Goal: Task Accomplishment & Management: Use online tool/utility

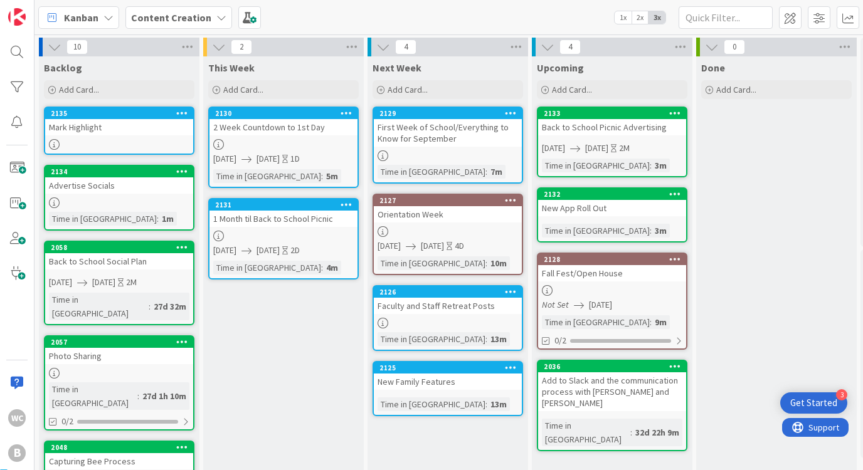
scroll to position [0, 2]
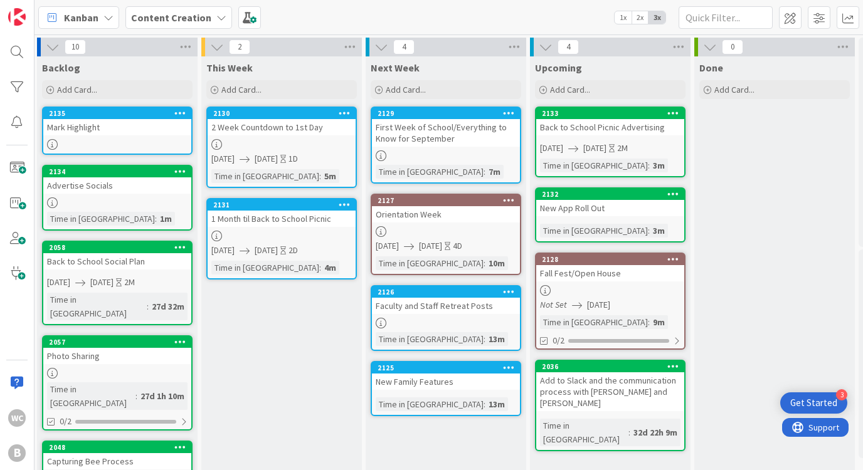
click at [500, 311] on div "Faculty and Staff Retreat Posts" at bounding box center [446, 306] width 148 height 16
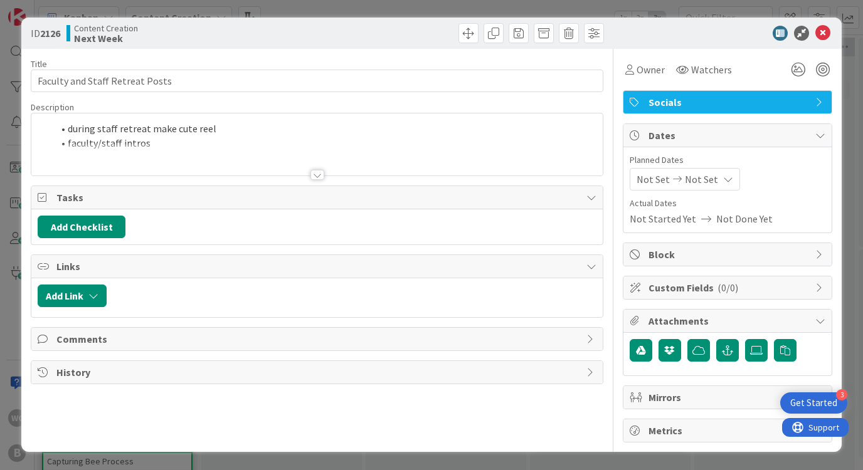
click at [157, 142] on li "faculty/staff intros" at bounding box center [324, 143] width 543 height 14
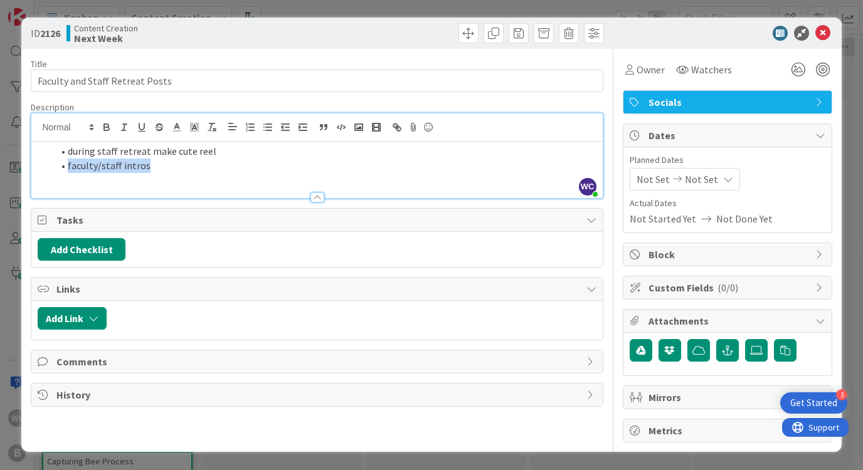
drag, startPoint x: 172, startPoint y: 174, endPoint x: 55, endPoint y: 167, distance: 116.9
click at [55, 167] on div "during staff retreat make cute reel faculty/staff intros" at bounding box center [316, 170] width 571 height 56
copy li "faculty/staff intros"
click at [824, 29] on icon at bounding box center [822, 33] width 15 height 15
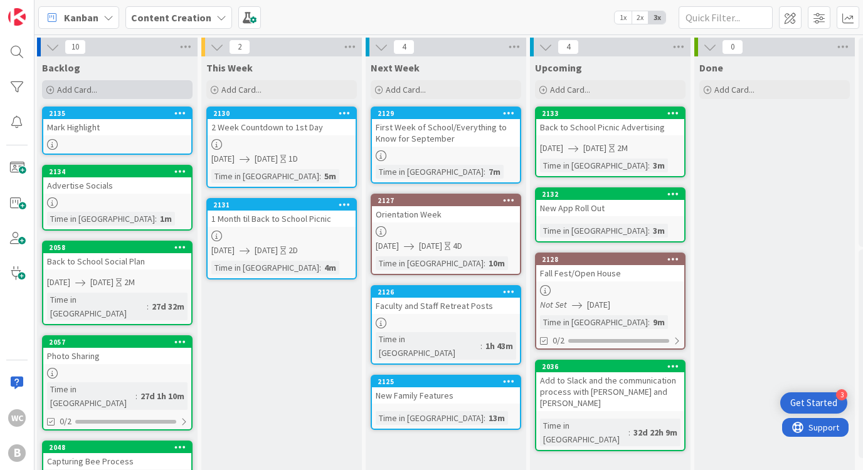
click at [138, 94] on div "Add Card..." at bounding box center [117, 89] width 151 height 19
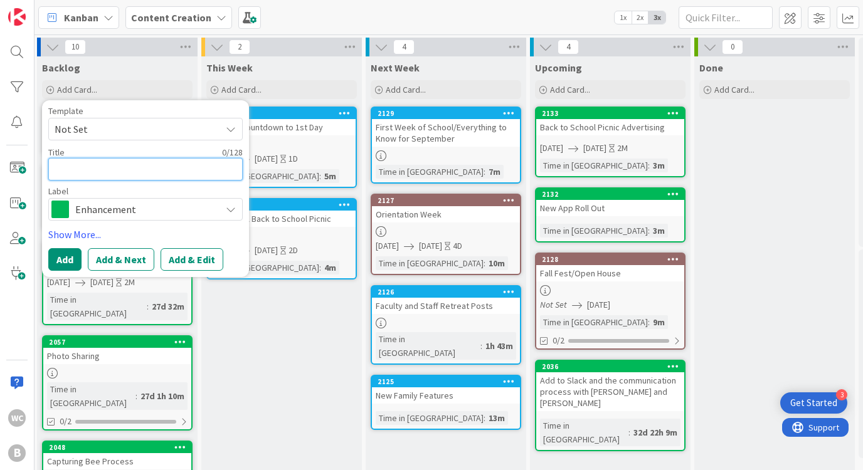
paste textarea "faculty/staff intros"
type textarea "faculty/staff intros"
type textarea "x"
click at [58, 168] on textarea "faculty/staff intros" at bounding box center [145, 169] width 194 height 23
type textarea "aculty/staff intros"
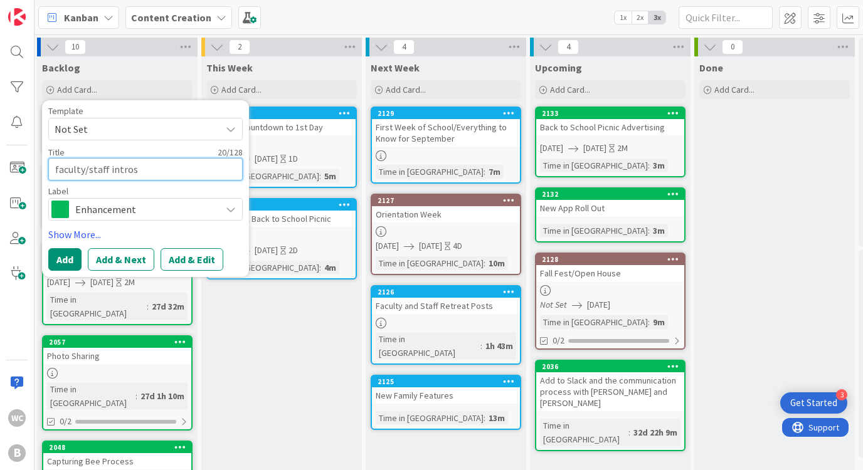
type textarea "x"
type textarea "Faculty/staff intros"
type textarea "x"
click at [90, 171] on textarea "Faculty/staff intros" at bounding box center [145, 169] width 194 height 23
type textarea "Facultystaff intros"
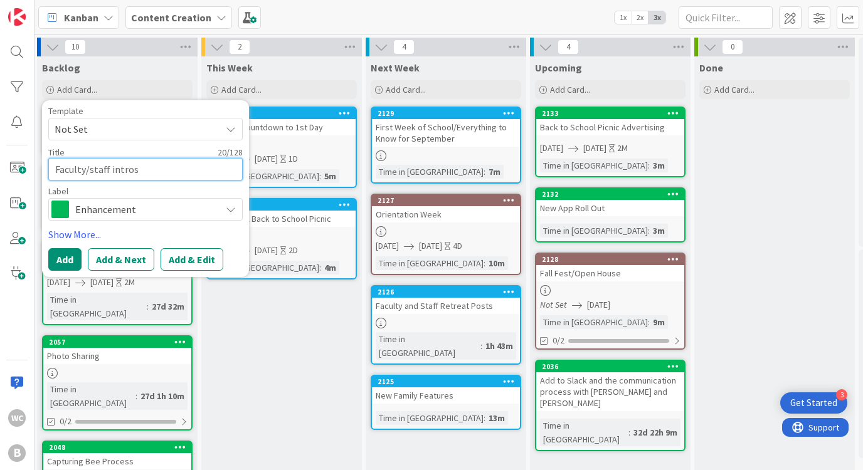
type textarea "x"
type textarea "Faculty staff intros"
type textarea "x"
type textarea "Faculty astaff intros"
type textarea "x"
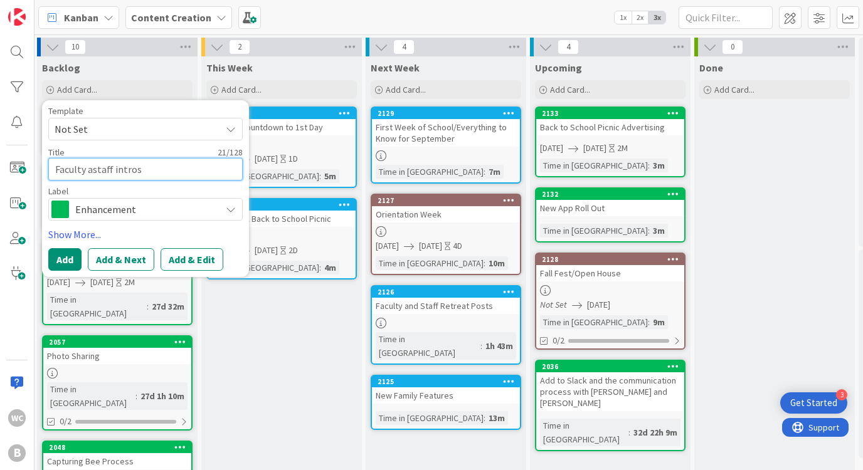
type textarea "Faculty anstaff intros"
type textarea "x"
type textarea "Faculty andstaff intros"
type textarea "x"
type textarea "Faculty and staff intros"
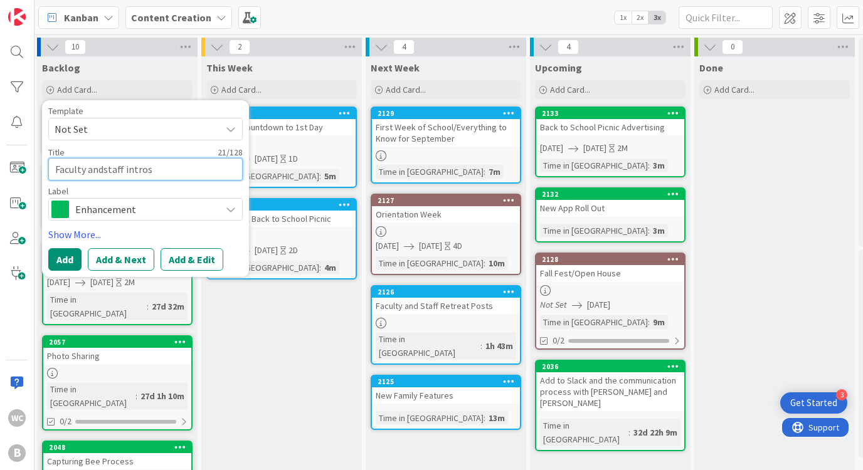
type textarea "x"
type textarea "Faculty and Tstaff intros"
type textarea "x"
type textarea "Faculty and Testaff intros"
type textarea "x"
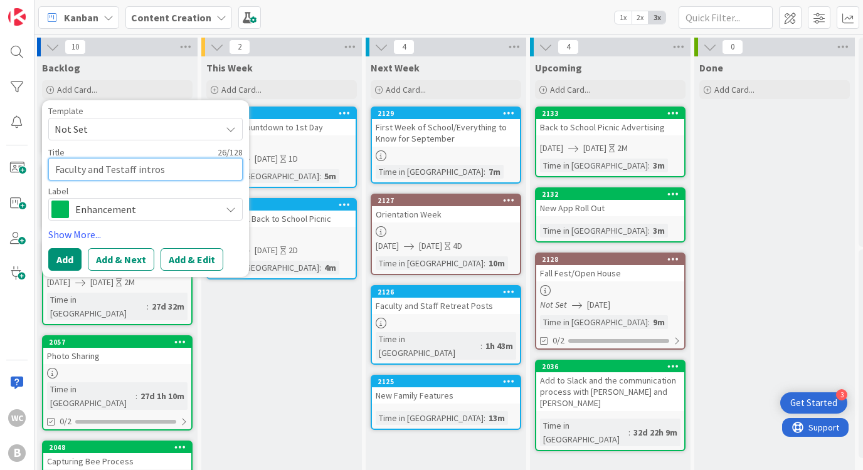
type textarea "Faculty and Teastaff intros"
type textarea "x"
type textarea "Faculty and Teamstaff intros"
type textarea "x"
type textarea "Faculty and Team staff intros"
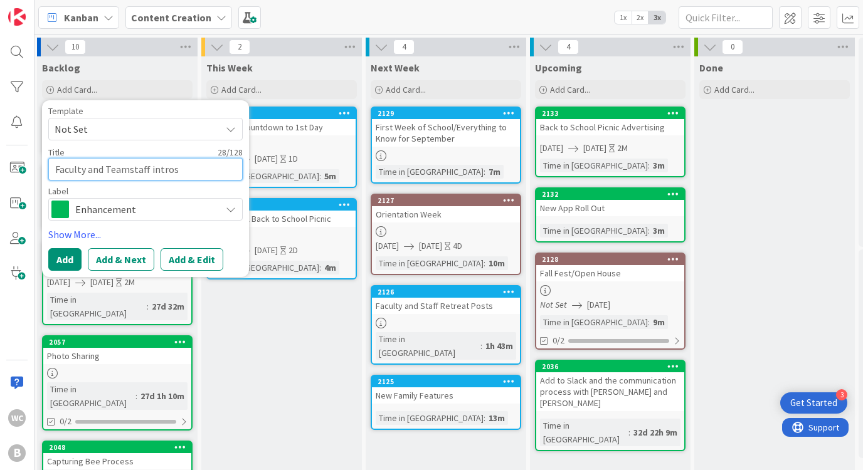
type textarea "x"
click at [141, 172] on textarea "Faculty and Team staff intros" at bounding box center [145, 169] width 194 height 23
type textarea "Faculty and Team intros"
type textarea "x"
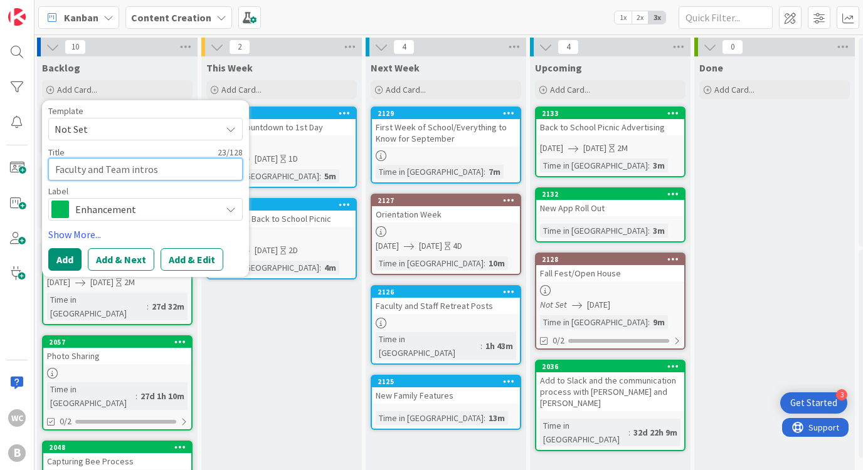
click at [133, 171] on textarea "Faculty and Team intros" at bounding box center [145, 169] width 194 height 23
type textarea "Faculty and Team ntros"
type textarea "x"
type textarea "Faculty and Team Intros"
type textarea "x"
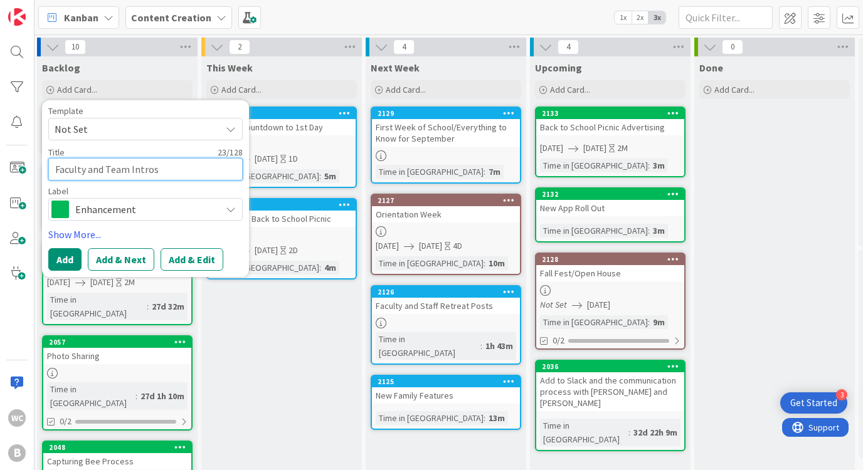
type textarea "Faculty and Team Intros"
click at [94, 211] on span "Enhancement" at bounding box center [144, 210] width 139 height 18
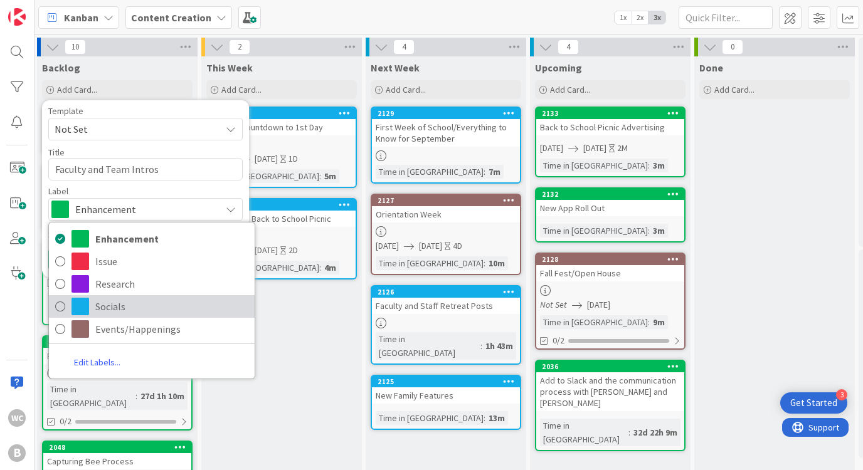
click at [124, 304] on span "Socials" at bounding box center [171, 306] width 153 height 19
type textarea "x"
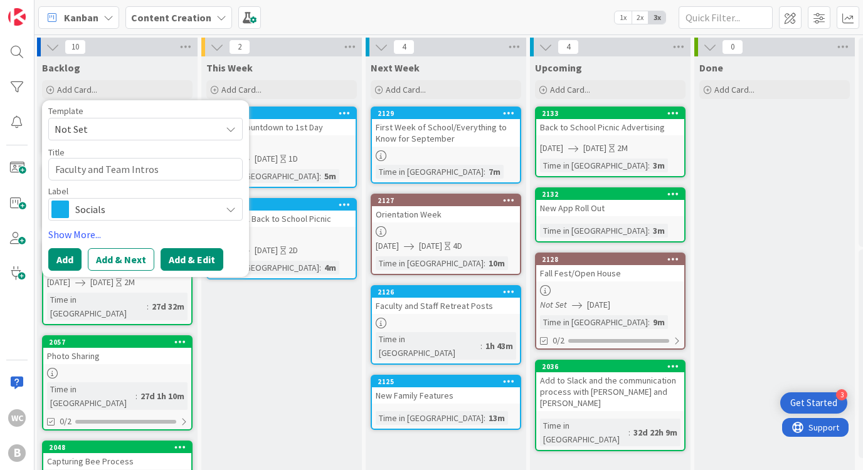
click at [188, 253] on button "Add & Edit" at bounding box center [192, 259] width 63 height 23
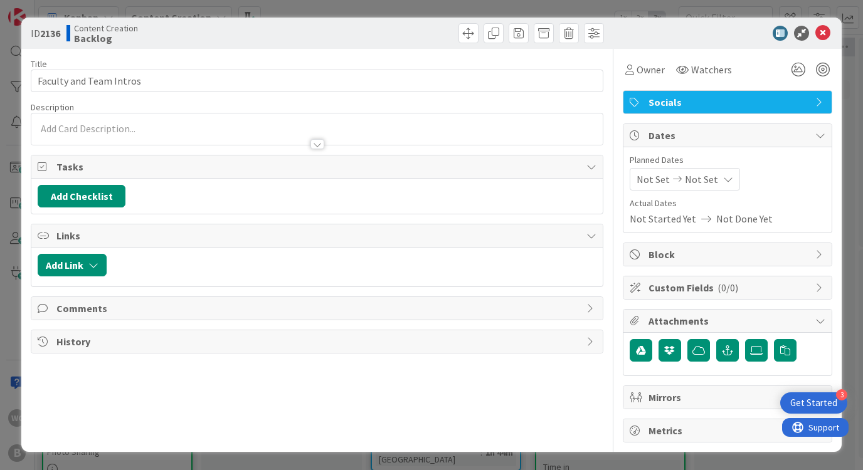
click at [285, 134] on div at bounding box center [316, 138] width 571 height 13
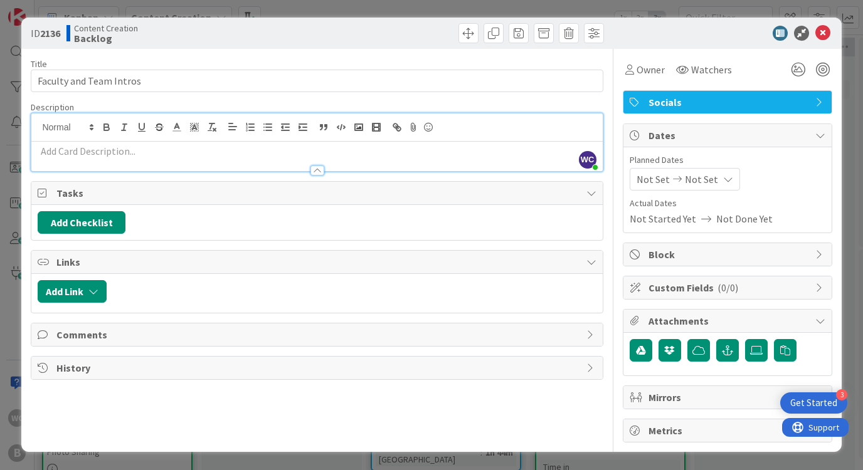
click at [201, 161] on div at bounding box center [316, 164] width 571 height 13
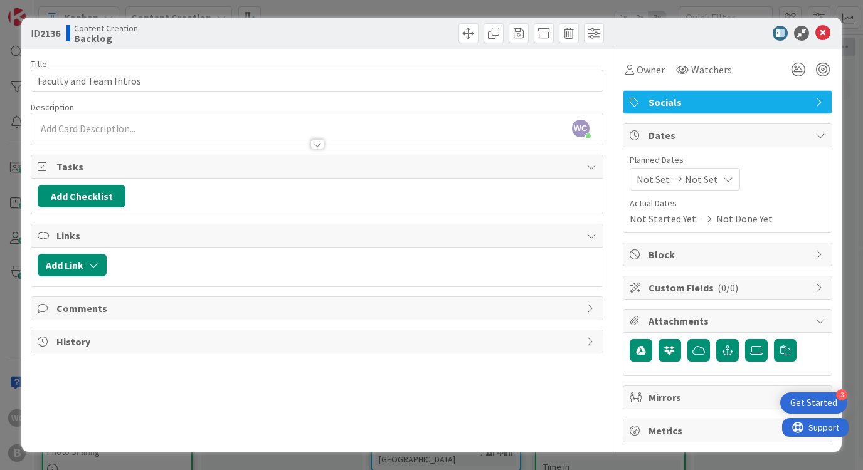
click at [124, 124] on p at bounding box center [317, 129] width 558 height 14
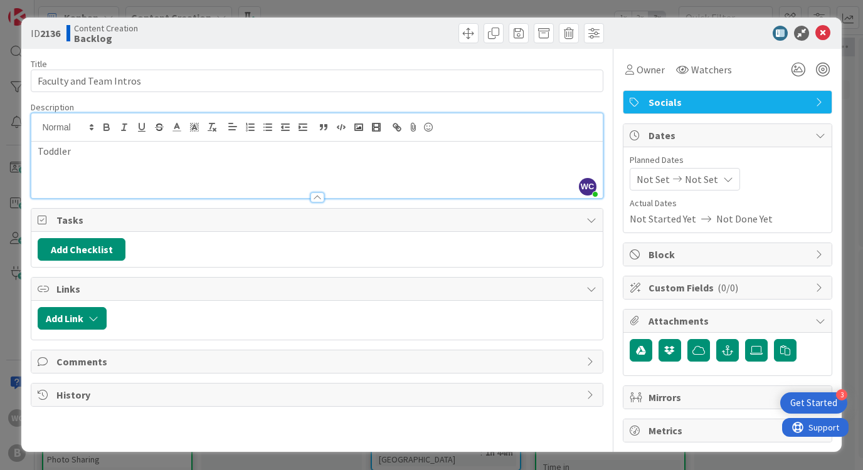
click at [37, 149] on div "Toddler" at bounding box center [316, 170] width 571 height 56
click at [37, 149] on div "Toddler" at bounding box center [316, 171] width 571 height 58
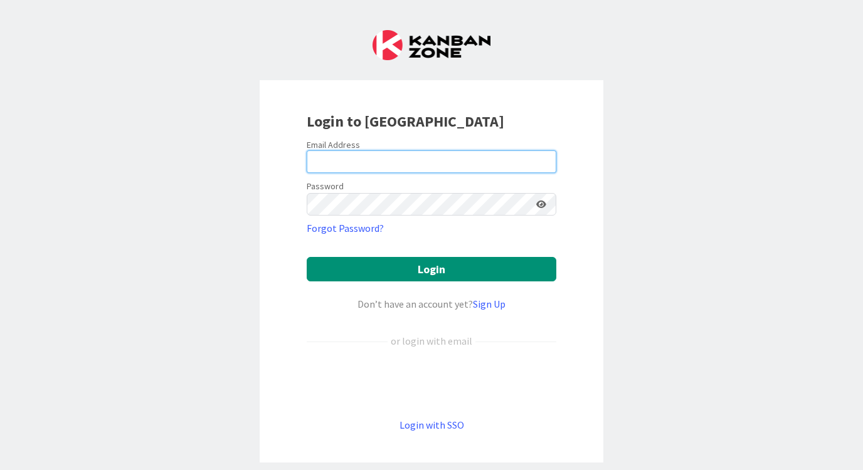
type input "[EMAIL_ADDRESS][DOMAIN_NAME]"
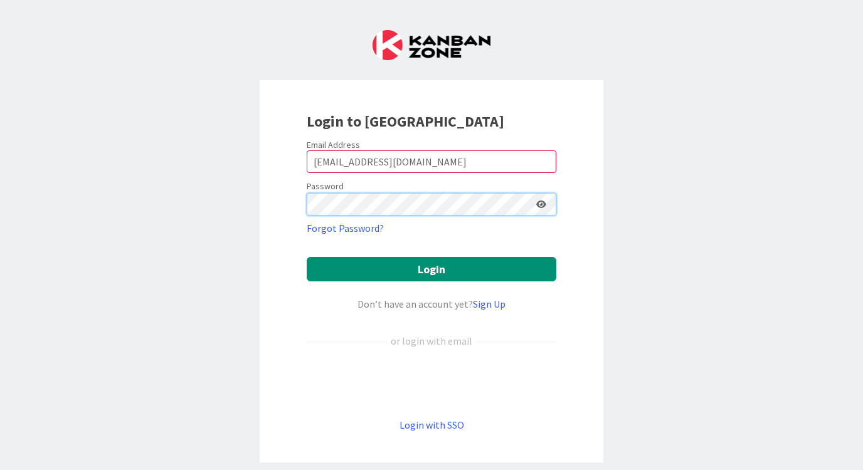
click at [431, 269] on button "Login" at bounding box center [432, 269] width 250 height 24
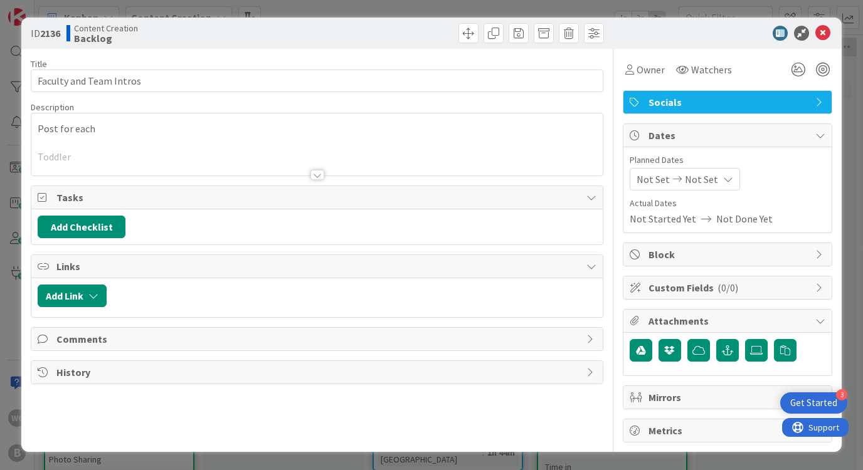
click at [98, 137] on p at bounding box center [317, 143] width 558 height 14
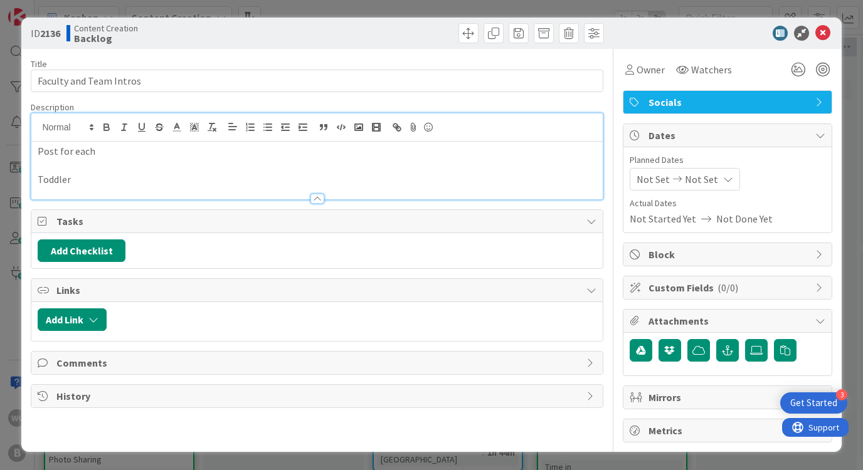
click at [95, 145] on p "Post for each" at bounding box center [317, 151] width 558 height 14
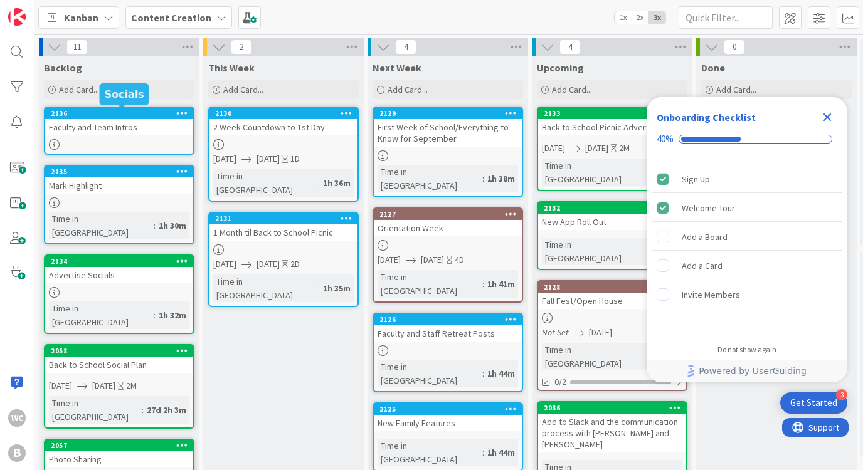
click at [123, 132] on div "Faculty and Team Intros" at bounding box center [119, 127] width 148 height 16
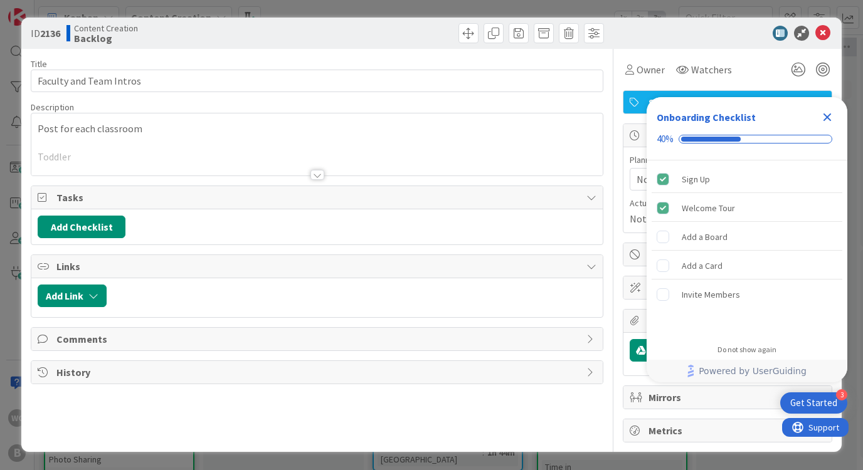
click at [146, 133] on p "Post for each classroom" at bounding box center [317, 129] width 558 height 14
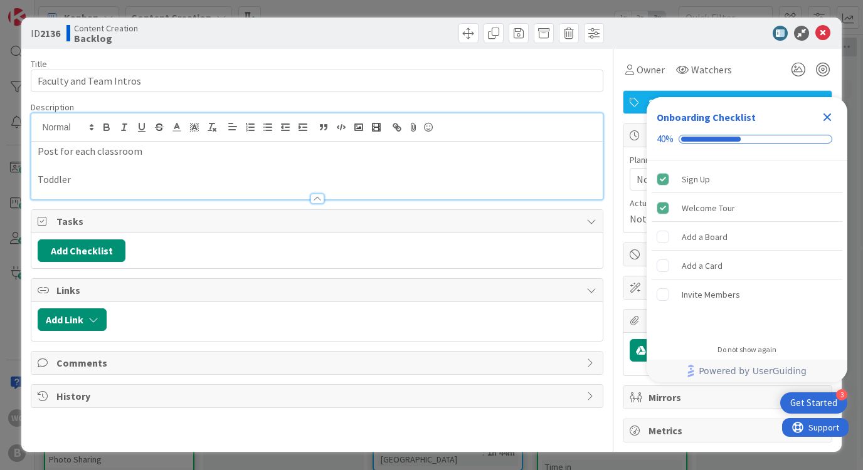
click at [142, 156] on p "Post for each classroom" at bounding box center [317, 151] width 558 height 14
click at [176, 156] on p "Post for each classroom" at bounding box center [317, 151] width 558 height 14
click at [668, 234] on rect "Add a Board is incomplete." at bounding box center [663, 237] width 12 height 12
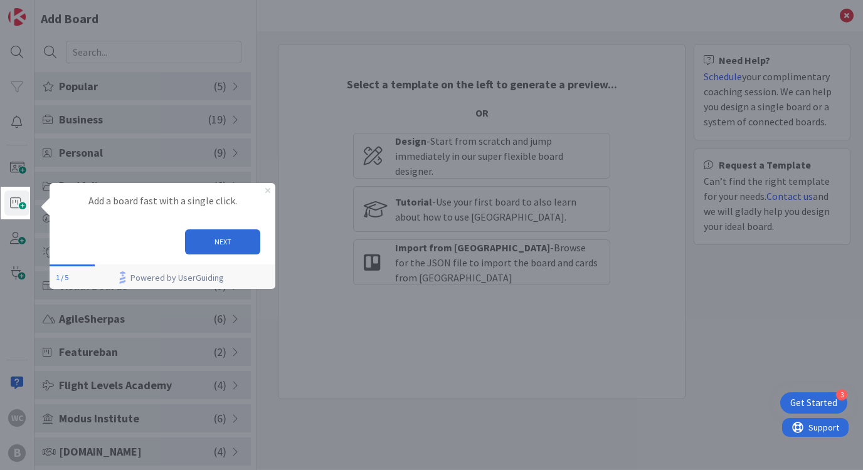
click at [267, 193] on icon "Close Preview" at bounding box center [267, 190] width 5 height 5
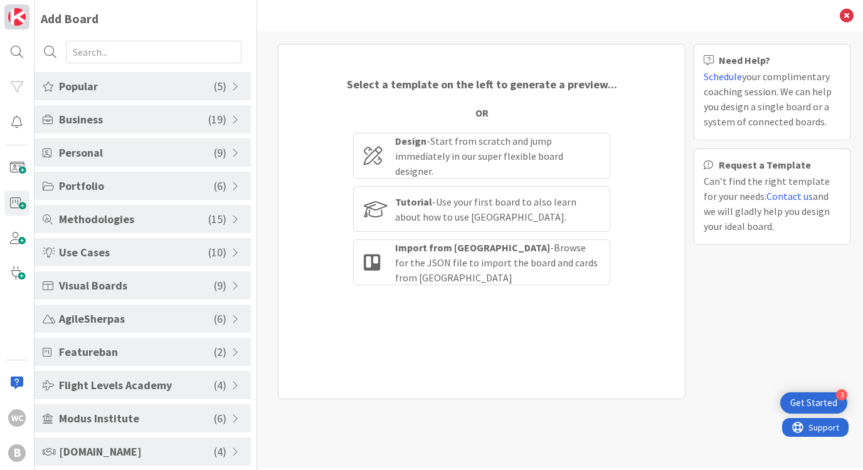
click at [21, 22] on img at bounding box center [17, 17] width 18 height 18
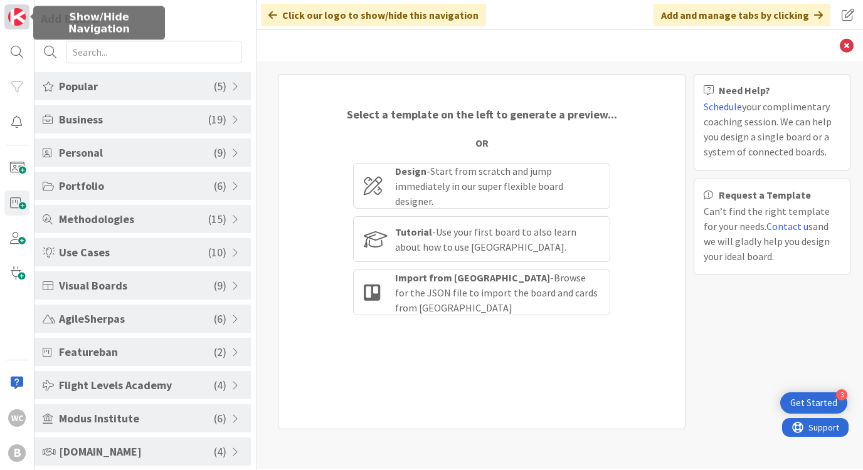
click at [21, 22] on img at bounding box center [17, 17] width 18 height 18
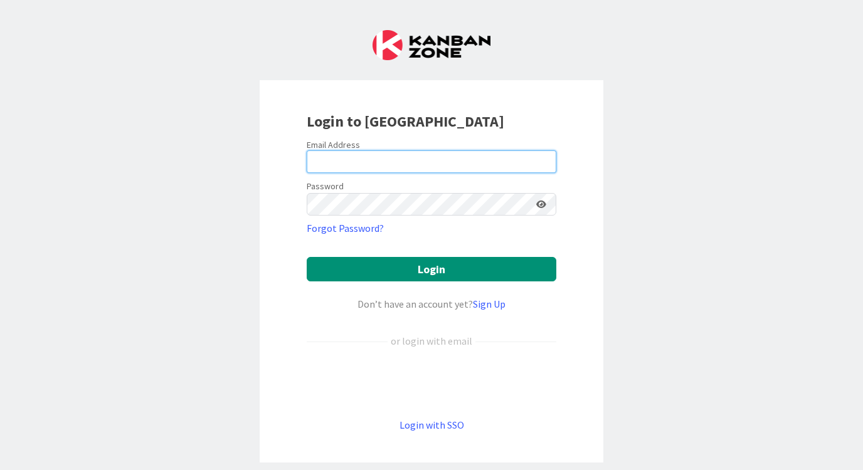
type input "willow@berkshiremontessori.org"
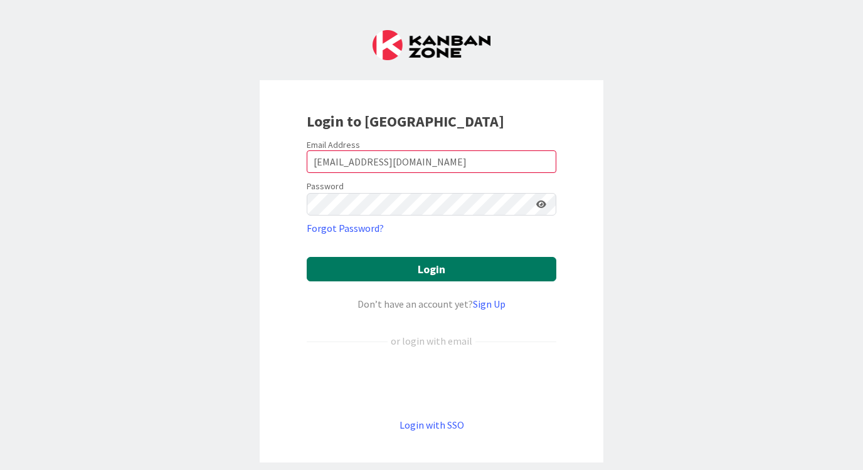
click at [469, 259] on button "Login" at bounding box center [432, 269] width 250 height 24
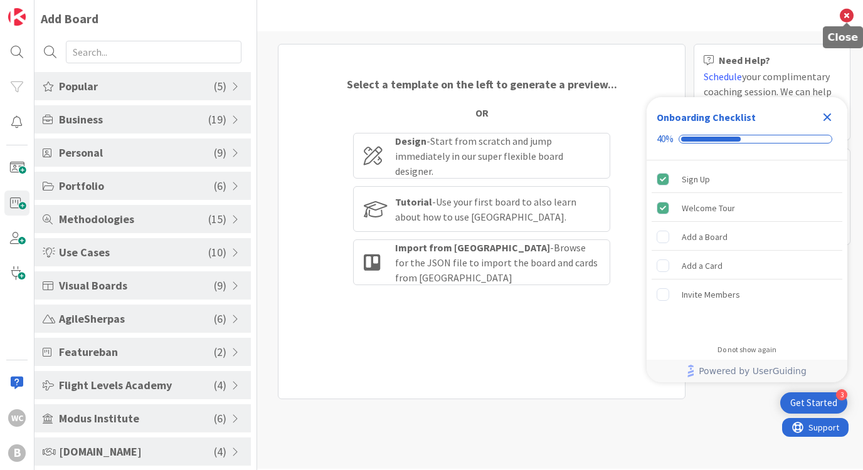
click at [843, 10] on icon at bounding box center [847, 16] width 14 height 14
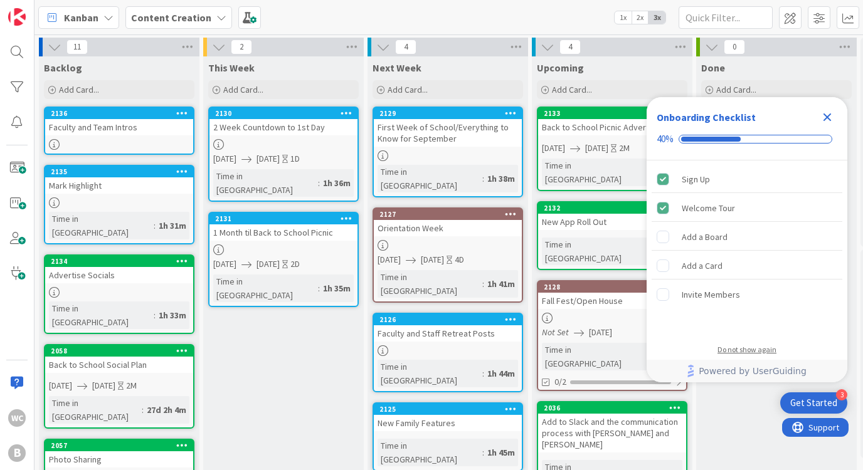
click at [752, 346] on div "Do not show again" at bounding box center [746, 350] width 59 height 10
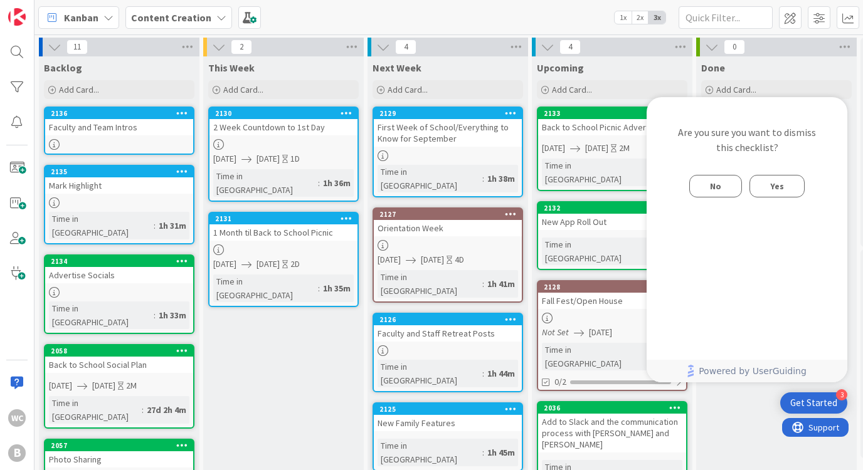
click at [784, 187] on button "Yes" at bounding box center [776, 186] width 55 height 23
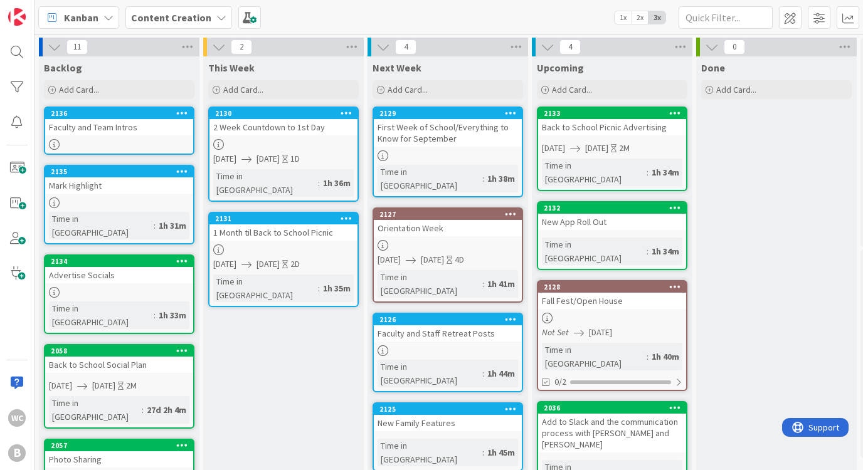
click at [159, 142] on div at bounding box center [119, 144] width 148 height 11
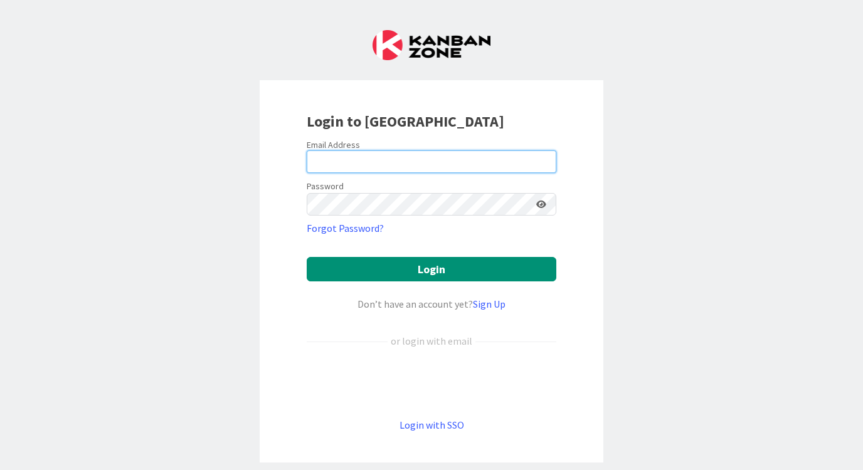
type input "[EMAIL_ADDRESS][DOMAIN_NAME]"
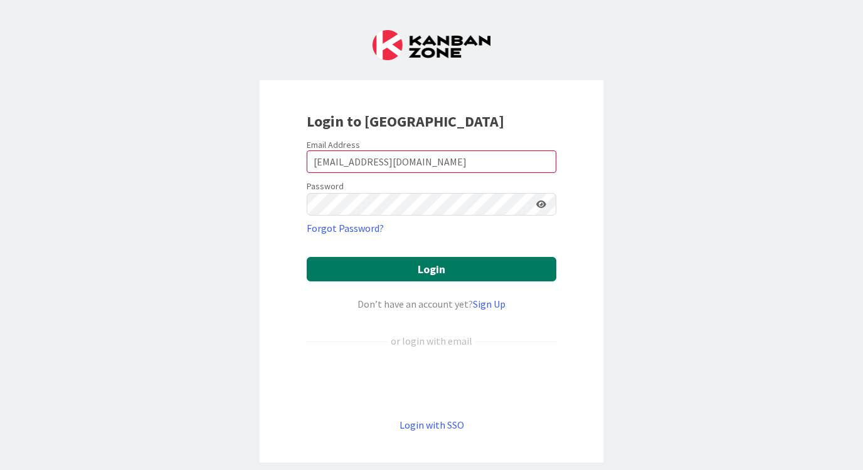
click at [396, 268] on button "Login" at bounding box center [432, 269] width 250 height 24
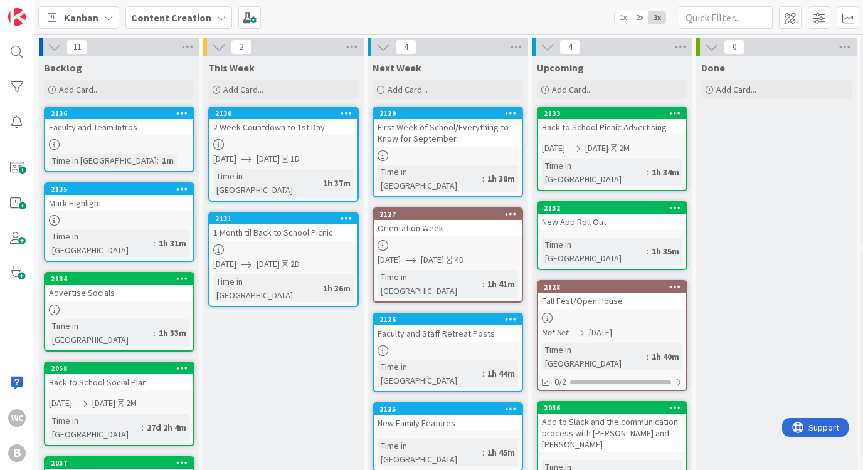
click at [110, 140] on div at bounding box center [119, 144] width 148 height 11
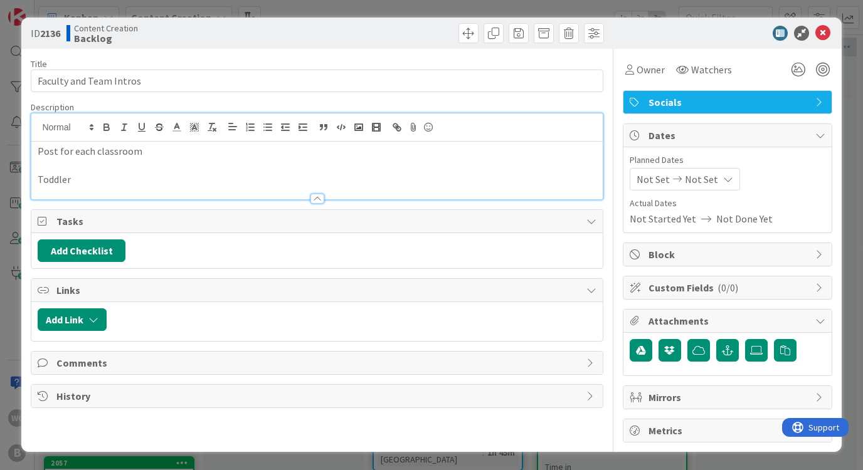
click at [138, 129] on div "Post for each classroom Toddler" at bounding box center [316, 157] width 571 height 86
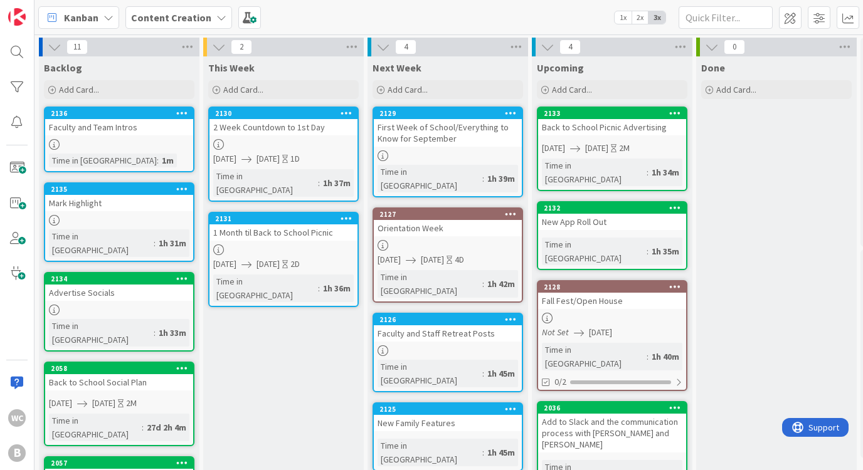
click at [105, 132] on div "Faculty and Team Intros" at bounding box center [119, 127] width 148 height 16
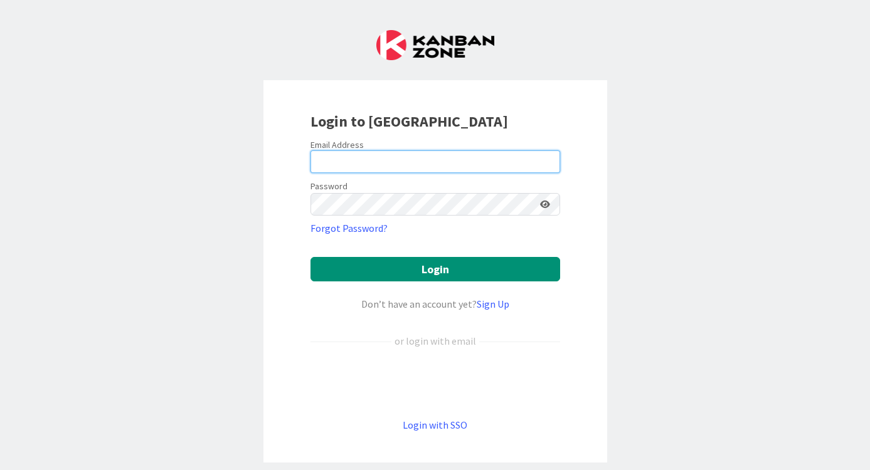
click at [489, 167] on input "email" at bounding box center [435, 162] width 250 height 23
click at [457, 221] on form "Email Address Password Forgot Password? Login Don’t have an account yet? Sign U…" at bounding box center [435, 286] width 250 height 294
type input "[EMAIL_ADDRESS][DOMAIN_NAME]"
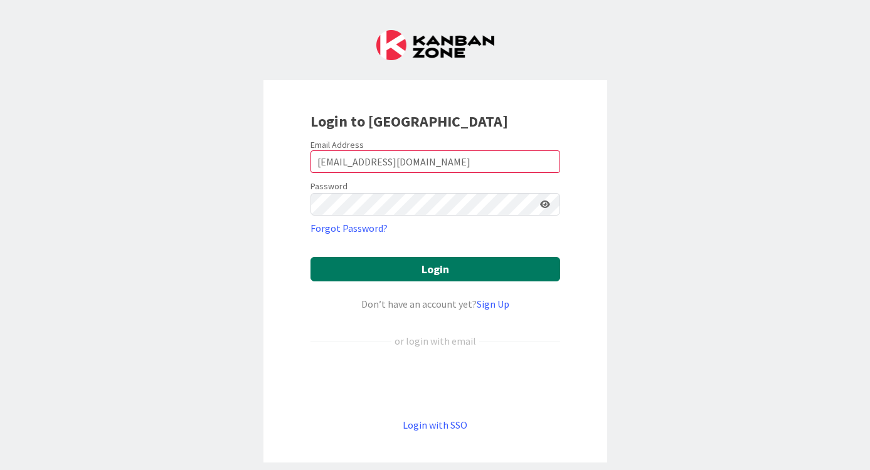
click at [473, 273] on button "Login" at bounding box center [435, 269] width 250 height 24
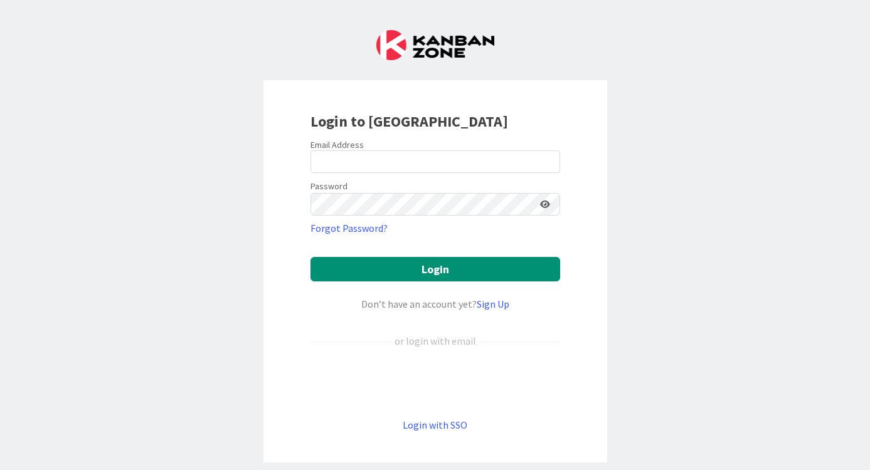
click at [444, 351] on form "Email Address Password Forgot Password? Login Don’t have an account yet? Sign U…" at bounding box center [435, 286] width 250 height 294
click at [451, 342] on div "or login with email" at bounding box center [435, 341] width 88 height 15
click at [444, 383] on div "Sign in with Google. Opens in new tab" at bounding box center [435, 383] width 250 height 28
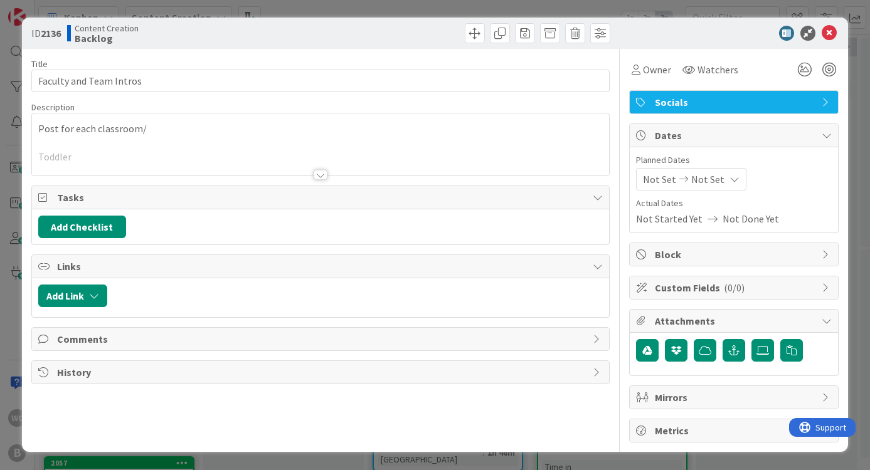
click at [189, 138] on p at bounding box center [320, 143] width 565 height 14
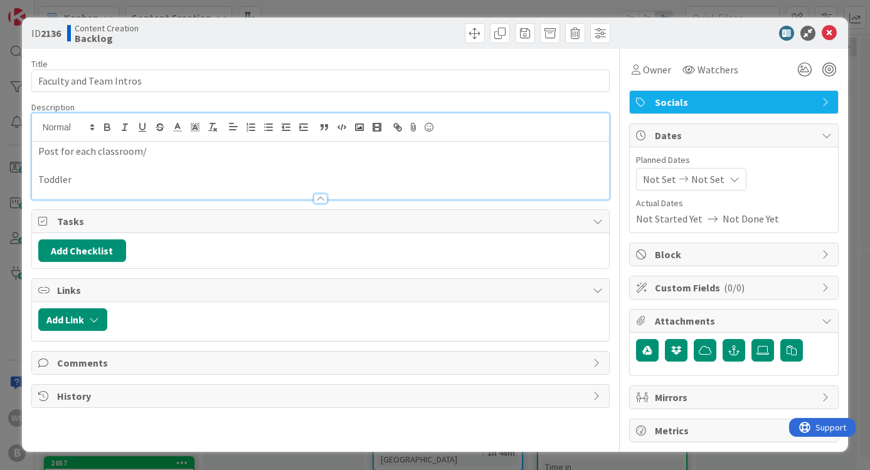
click at [164, 146] on p "Post for each classroom/" at bounding box center [320, 151] width 565 height 14
